Goal: Find specific page/section: Find specific page/section

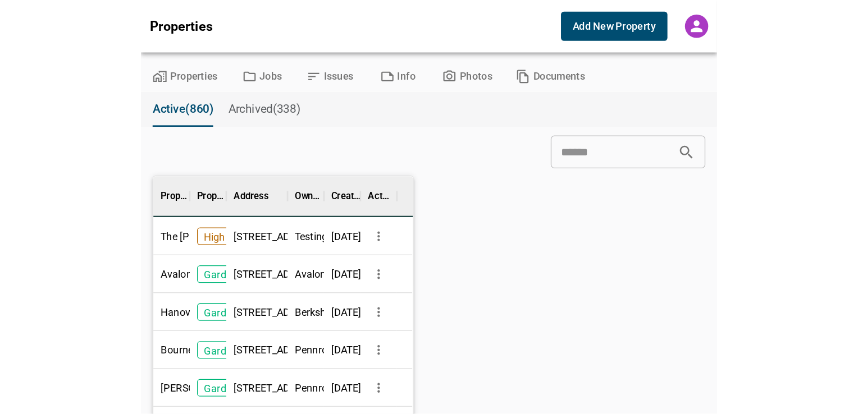
scroll to position [314, 195]
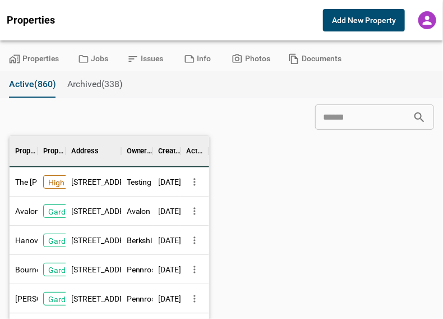
drag, startPoint x: 129, startPoint y: 115, endPoint x: 93, endPoint y: 100, distance: 39.0
click at [129, 115] on div "​" at bounding box center [221, 116] width 425 height 25
click at [27, 56] on button "Properties" at bounding box center [34, 59] width 68 height 24
